Goal: Navigation & Orientation: Find specific page/section

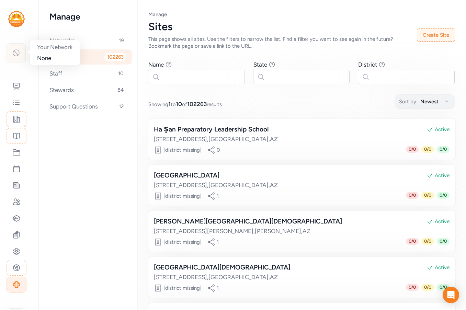
click at [21, 53] on div at bounding box center [16, 52] width 19 height 19
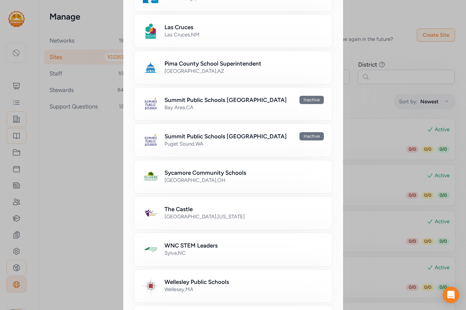
scroll to position [494, 0]
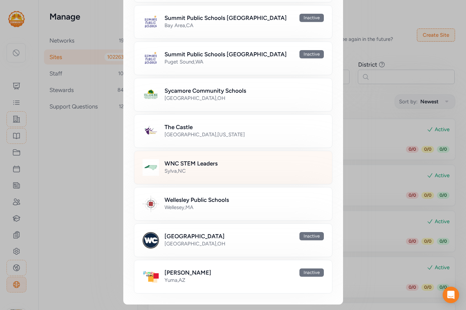
click at [209, 163] on h2 "WNC STEM Leaders" at bounding box center [190, 163] width 53 height 8
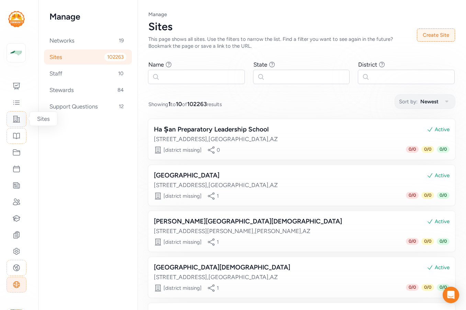
click at [17, 119] on icon at bounding box center [16, 119] width 8 height 8
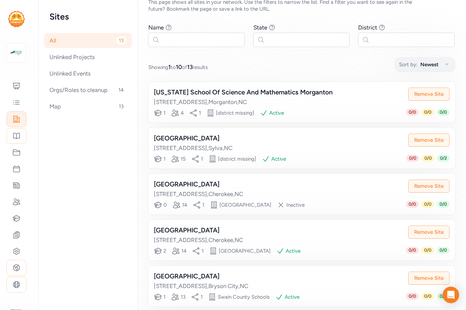
scroll to position [24, 0]
